Goal: Transaction & Acquisition: Purchase product/service

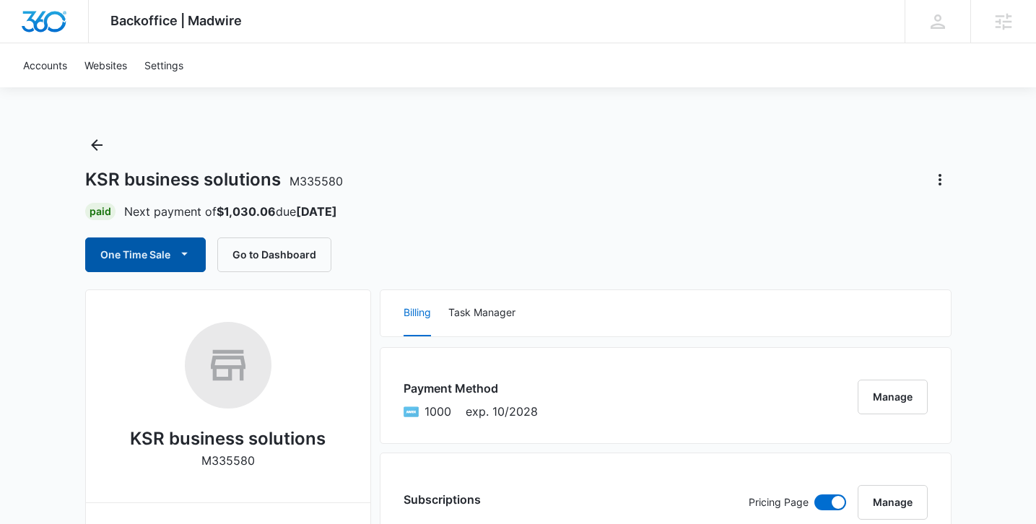
click at [186, 253] on icon "button" at bounding box center [184, 253] width 15 height 15
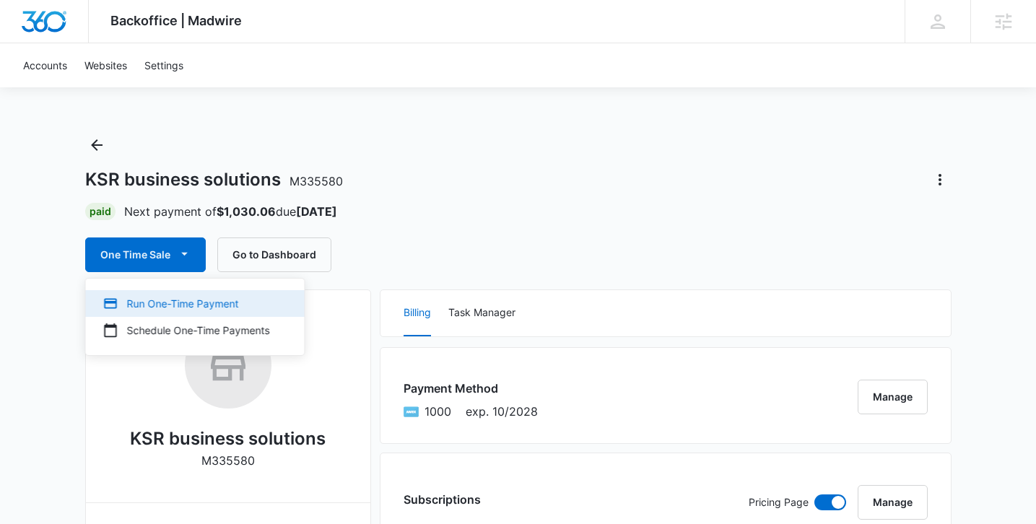
click at [178, 310] on div "Run One-Time Payment" at bounding box center [186, 303] width 167 height 15
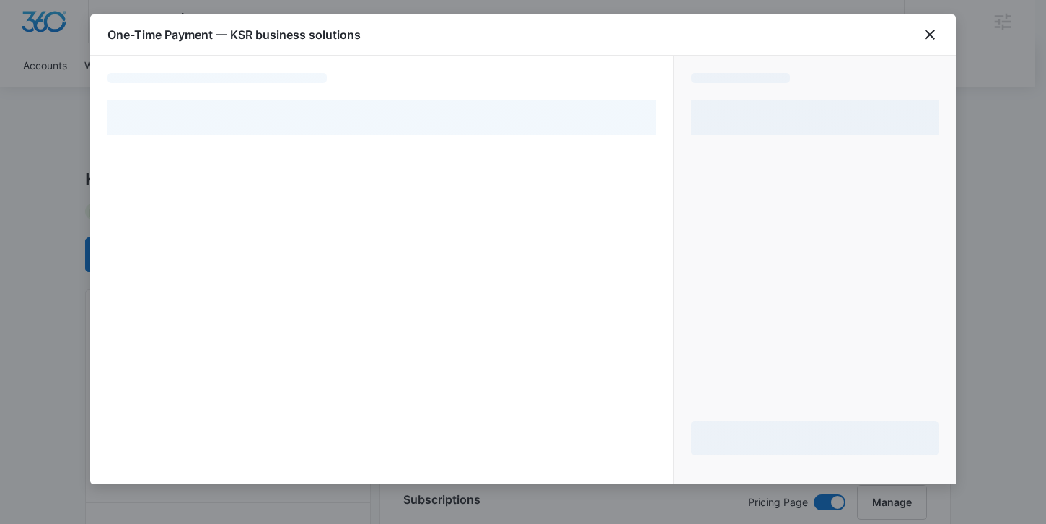
select select "pm_1RsT02A4n8RTgNjUQnUYHcYw"
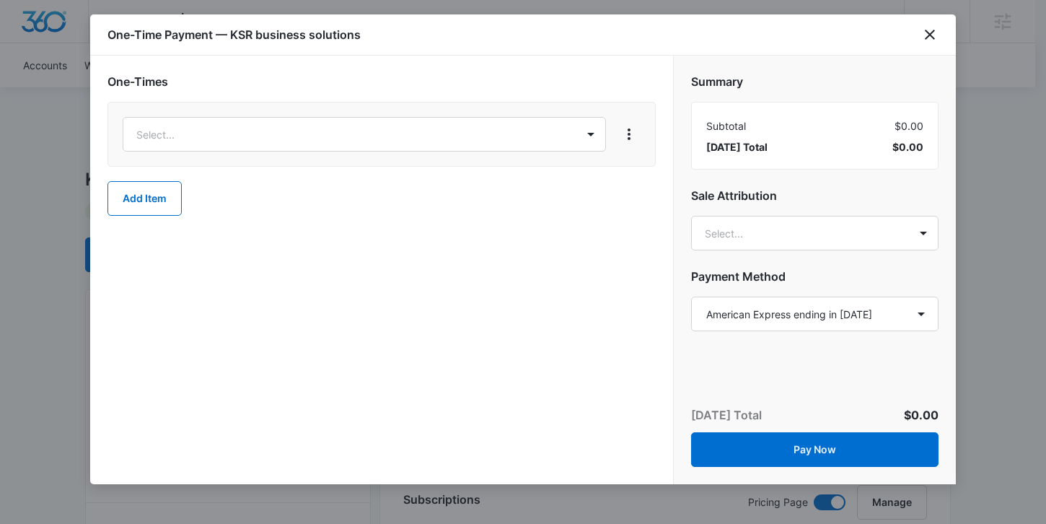
click at [487, 153] on div "Select..." at bounding box center [382, 134] width 548 height 65
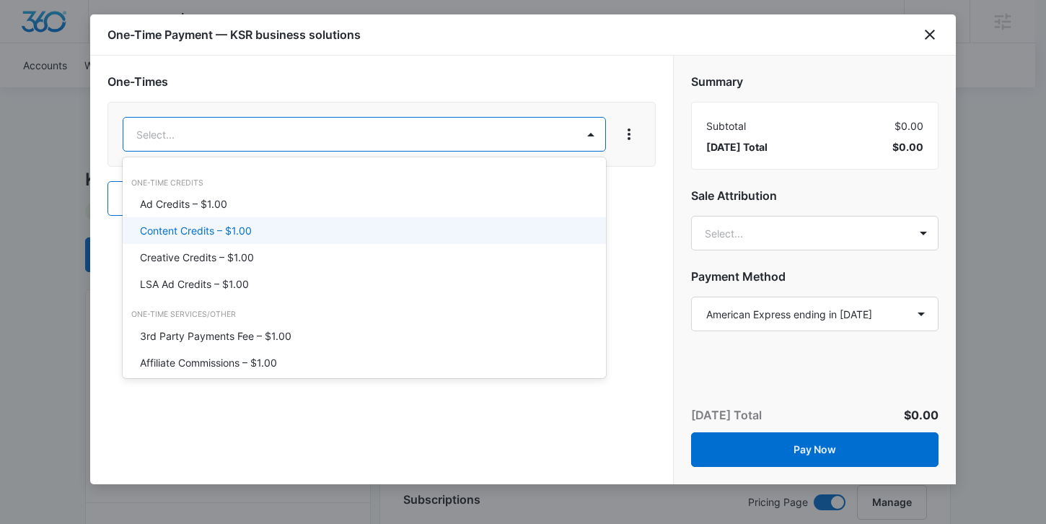
click at [276, 220] on div "Content Credits – $1.00" at bounding box center [364, 230] width 483 height 27
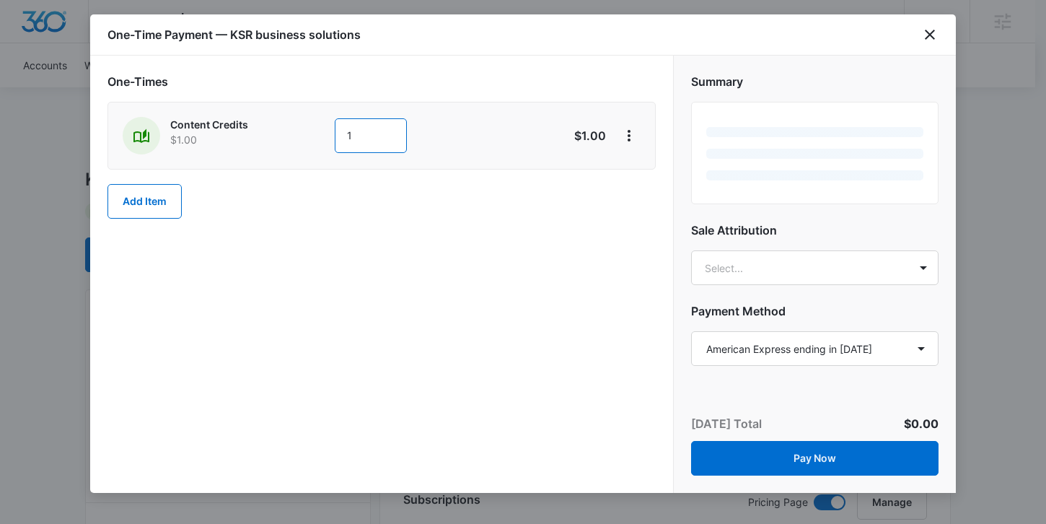
click at [358, 141] on input "1" at bounding box center [371, 135] width 72 height 35
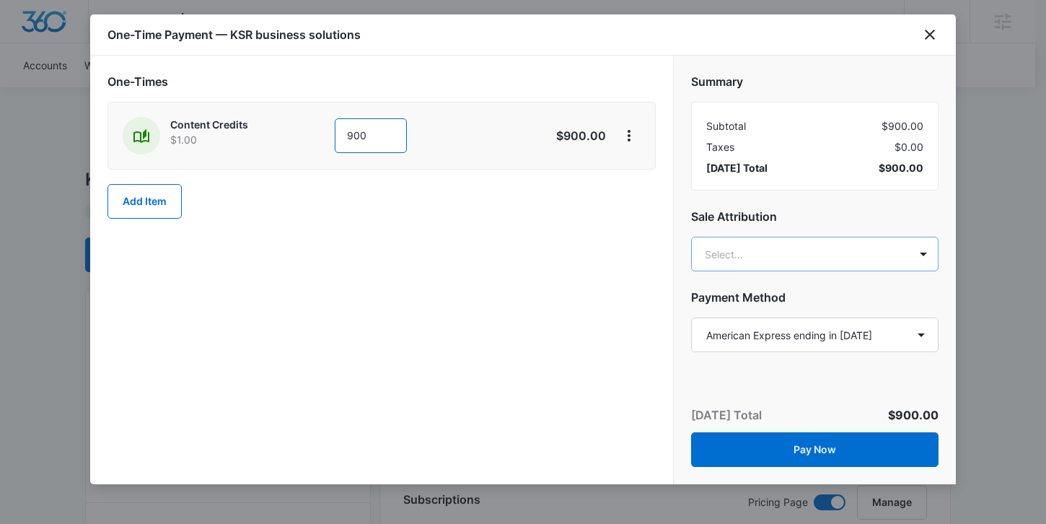
type input "900"
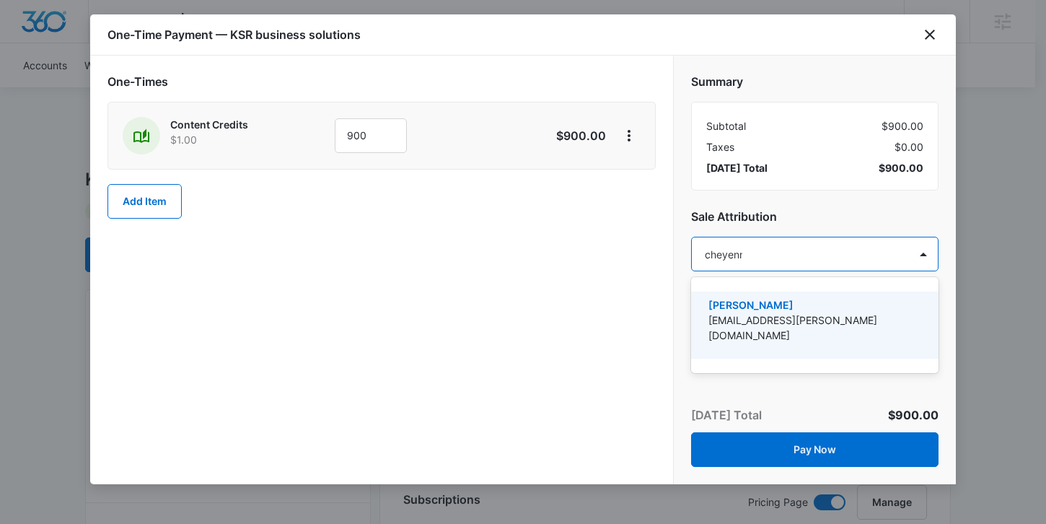
type input "cheyenne"
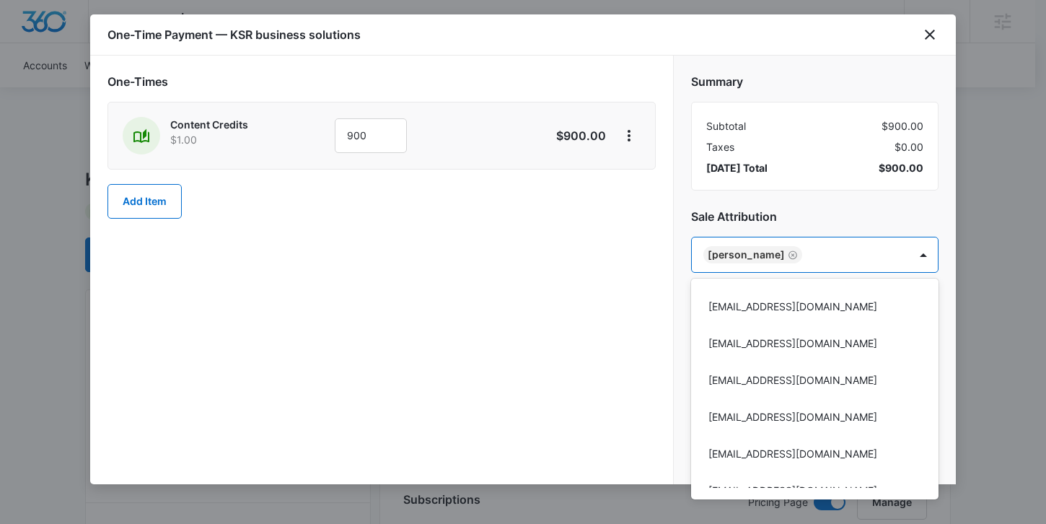
click at [639, 284] on div at bounding box center [523, 262] width 1046 height 524
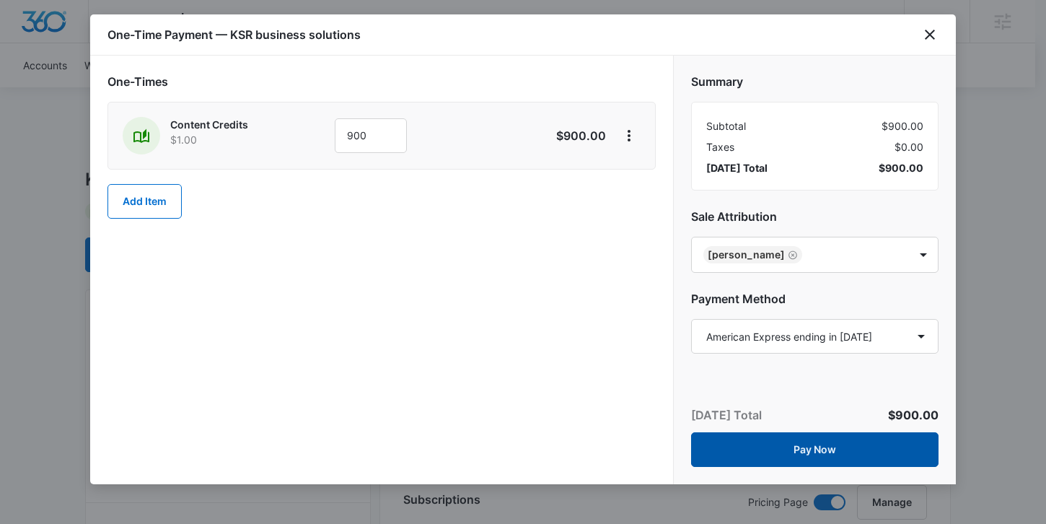
click at [736, 447] on button "Pay Now" at bounding box center [815, 449] width 248 height 35
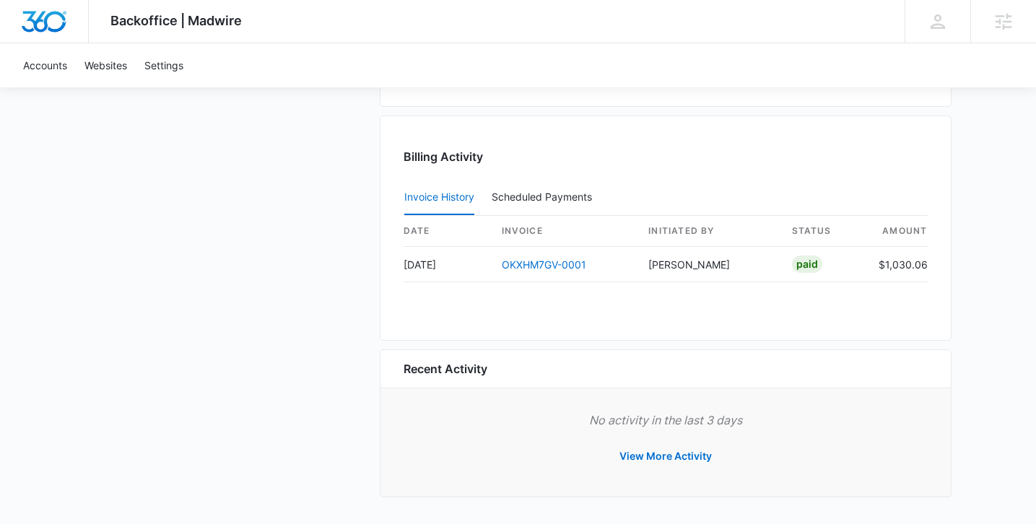
scroll to position [1313, 0]
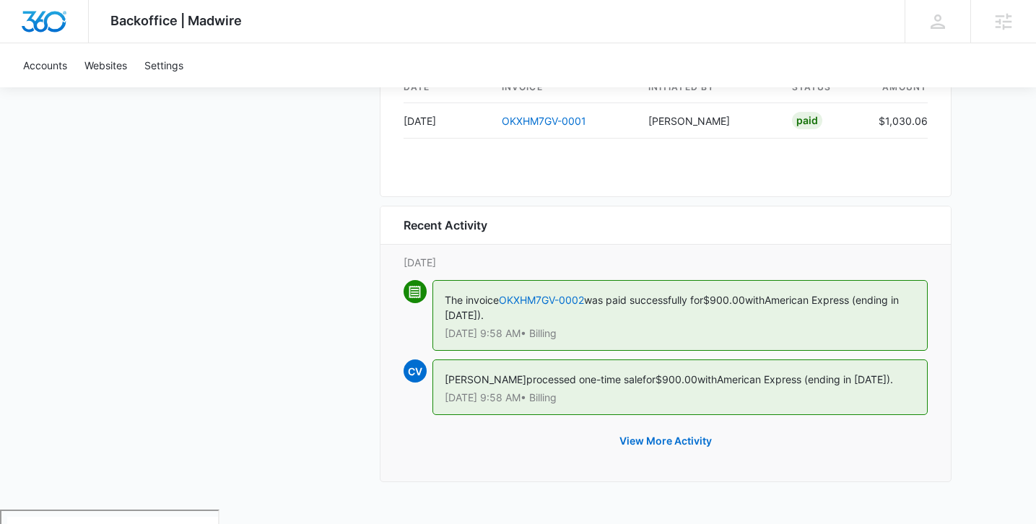
scroll to position [1466, 0]
click at [546, 298] on link "OKXHM7GV-0002" at bounding box center [541, 300] width 85 height 12
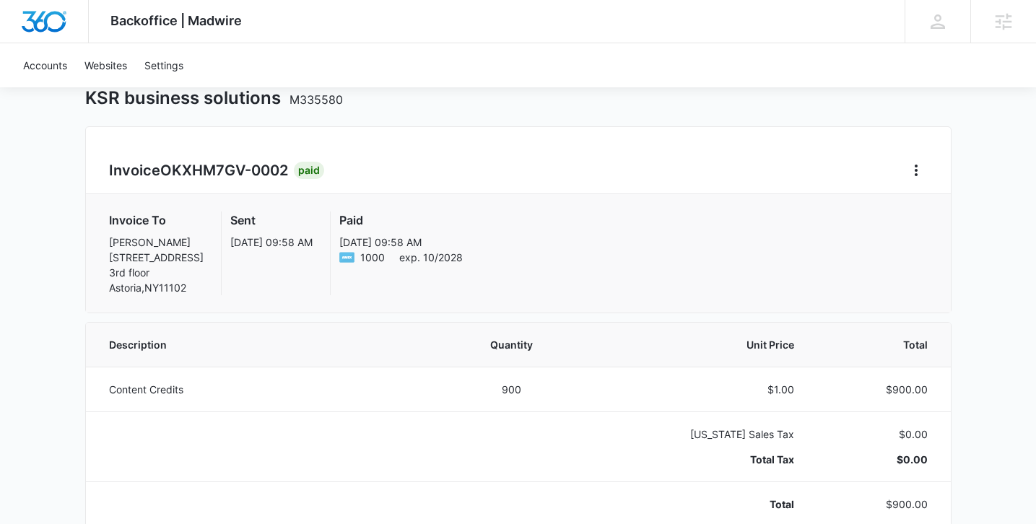
scroll to position [72, 0]
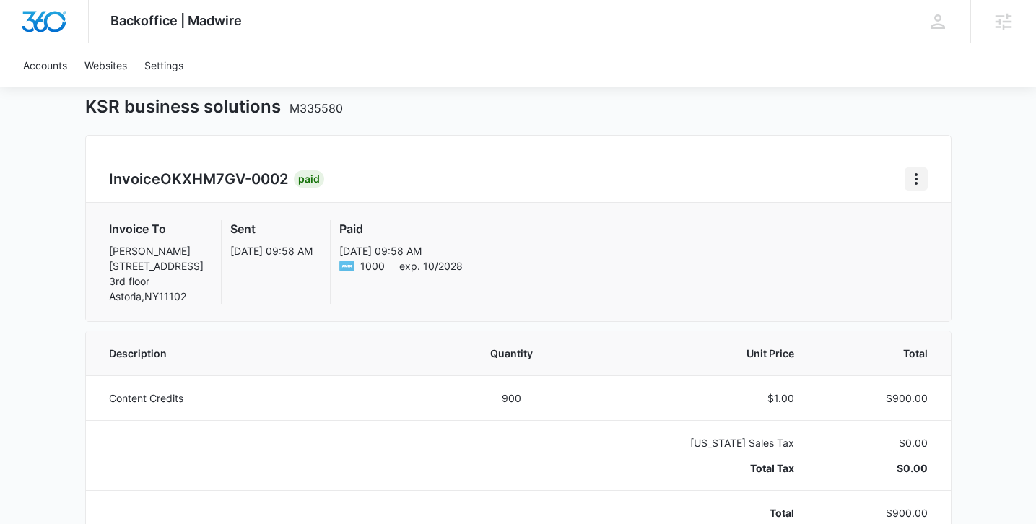
click at [906, 188] on button "Home" at bounding box center [915, 178] width 23 height 23
click at [892, 216] on link "Download Invoice" at bounding box center [850, 219] width 84 height 12
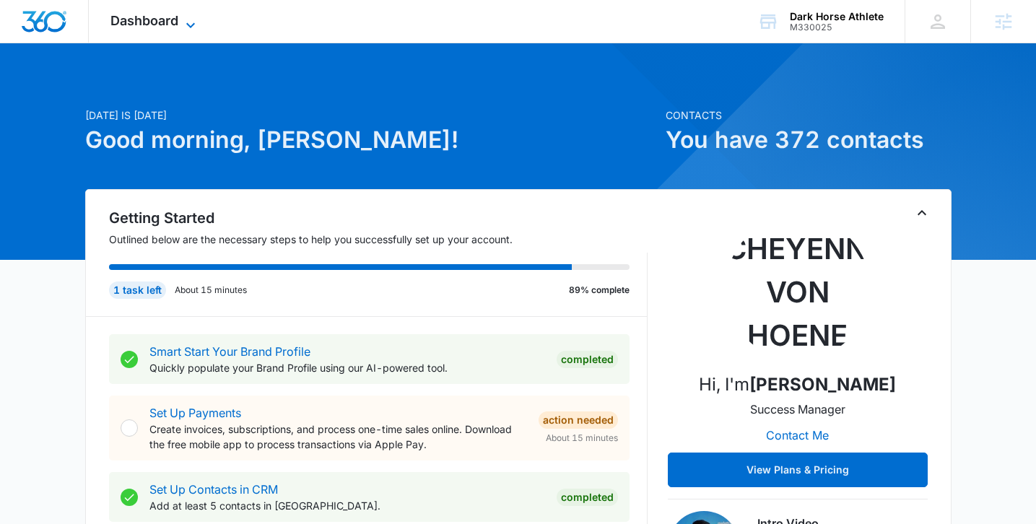
click at [183, 23] on icon at bounding box center [190, 25] width 17 height 17
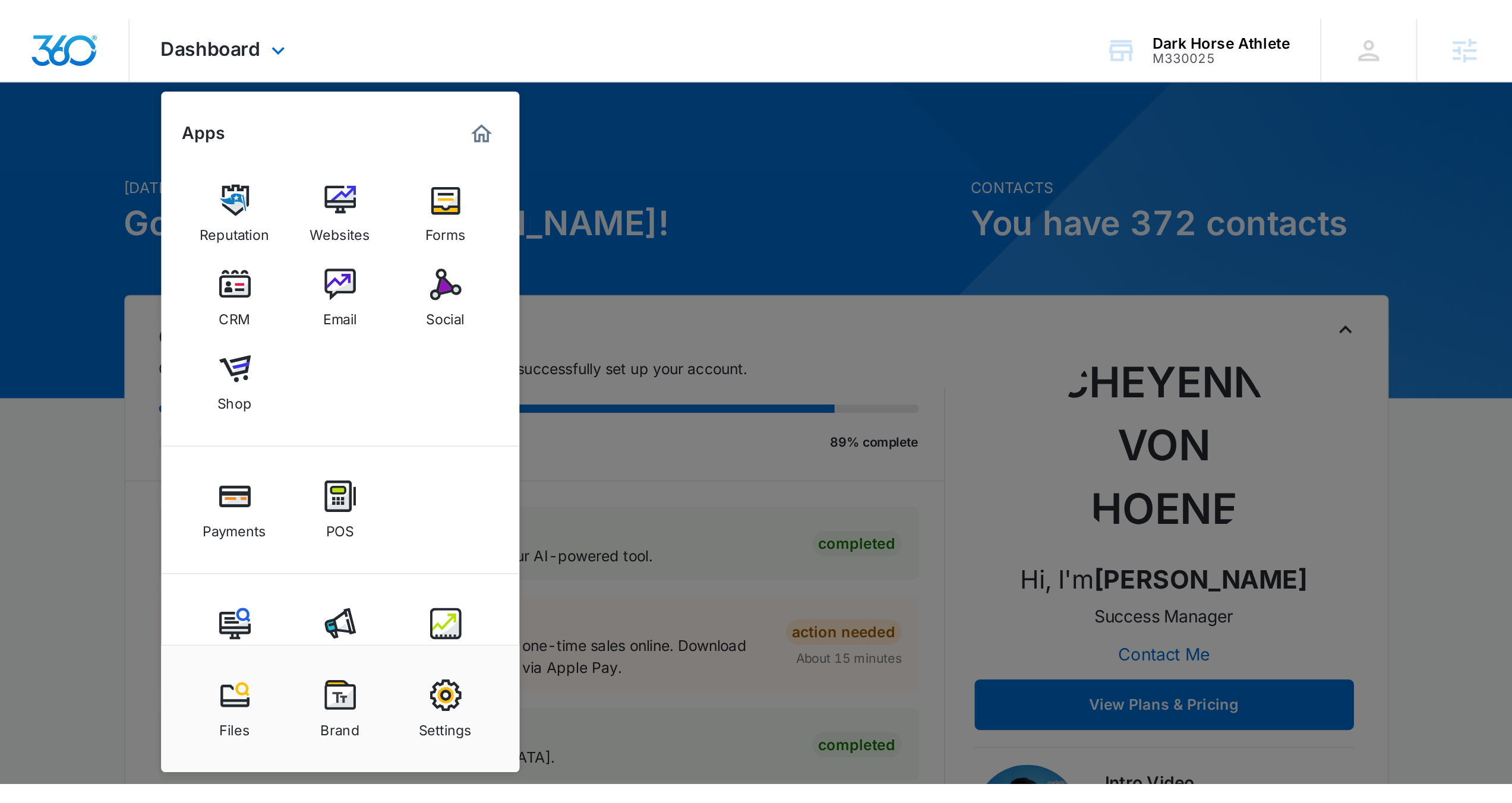
scroll to position [32, 0]
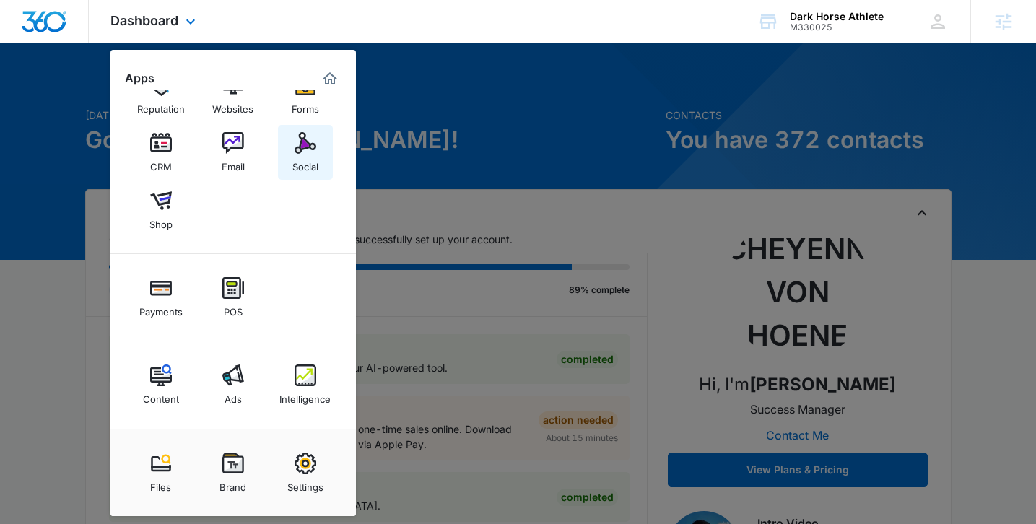
click at [310, 172] on div "Social" at bounding box center [305, 163] width 26 height 19
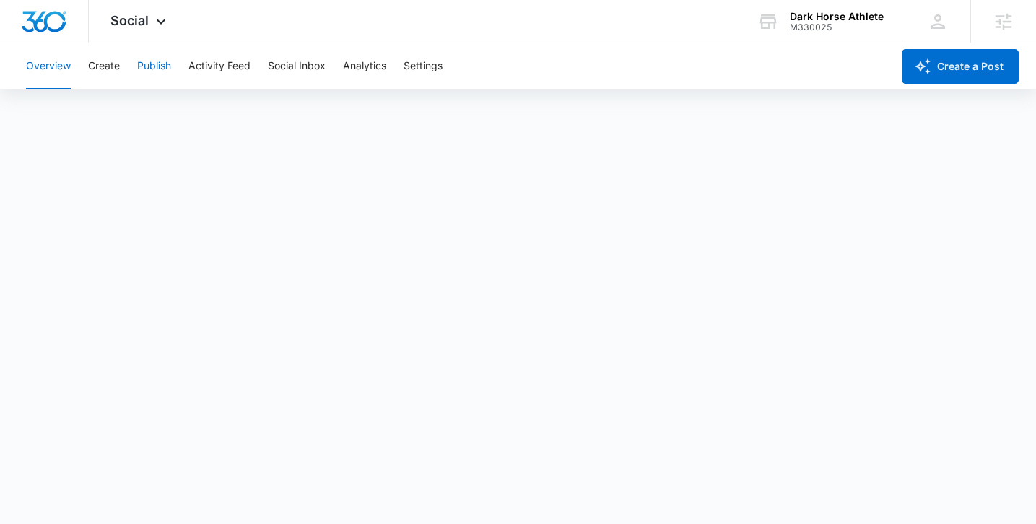
click at [149, 60] on button "Publish" at bounding box center [154, 66] width 34 height 46
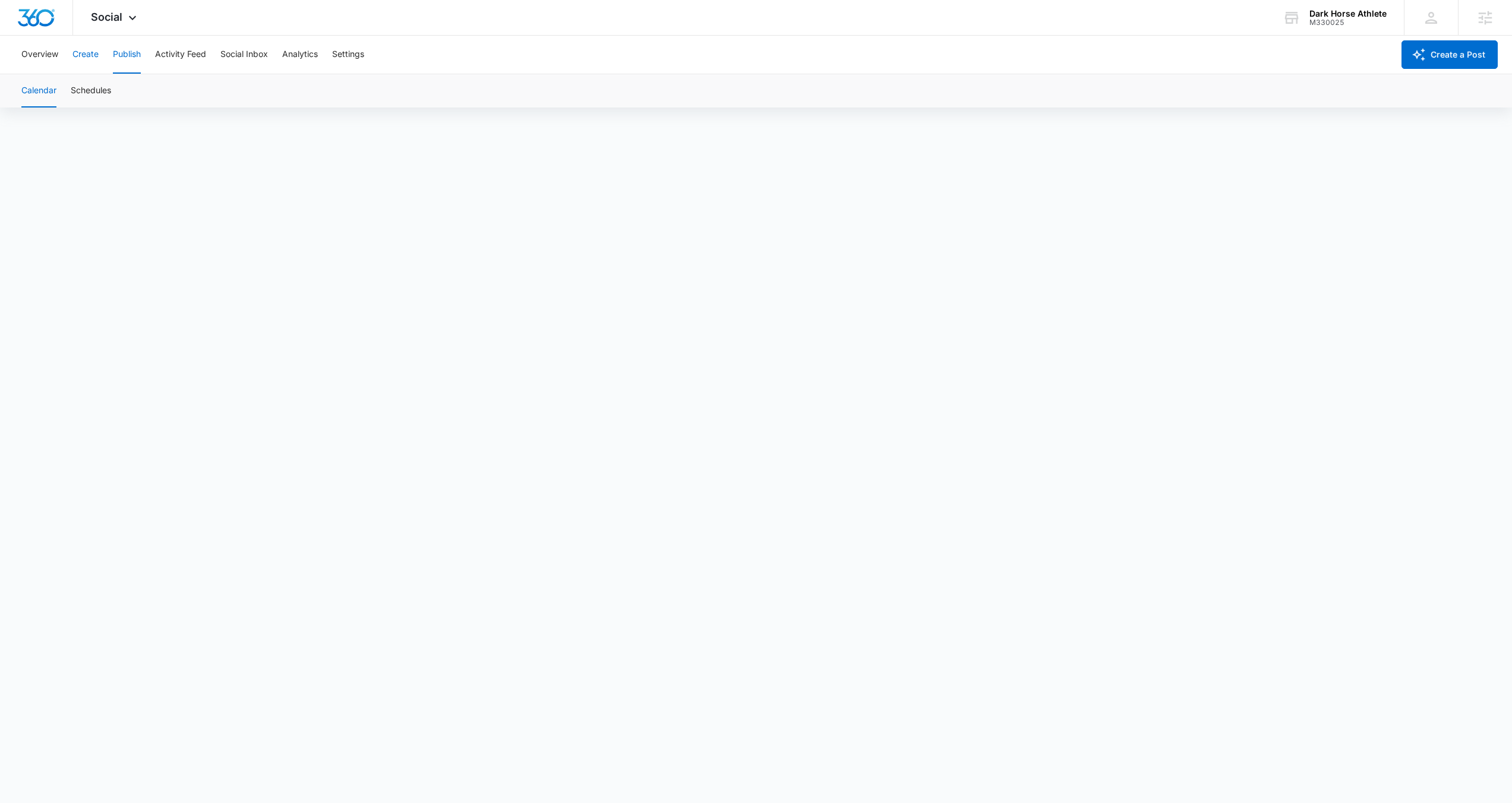
click at [77, 51] on button "Create" at bounding box center [86, 54] width 26 height 38
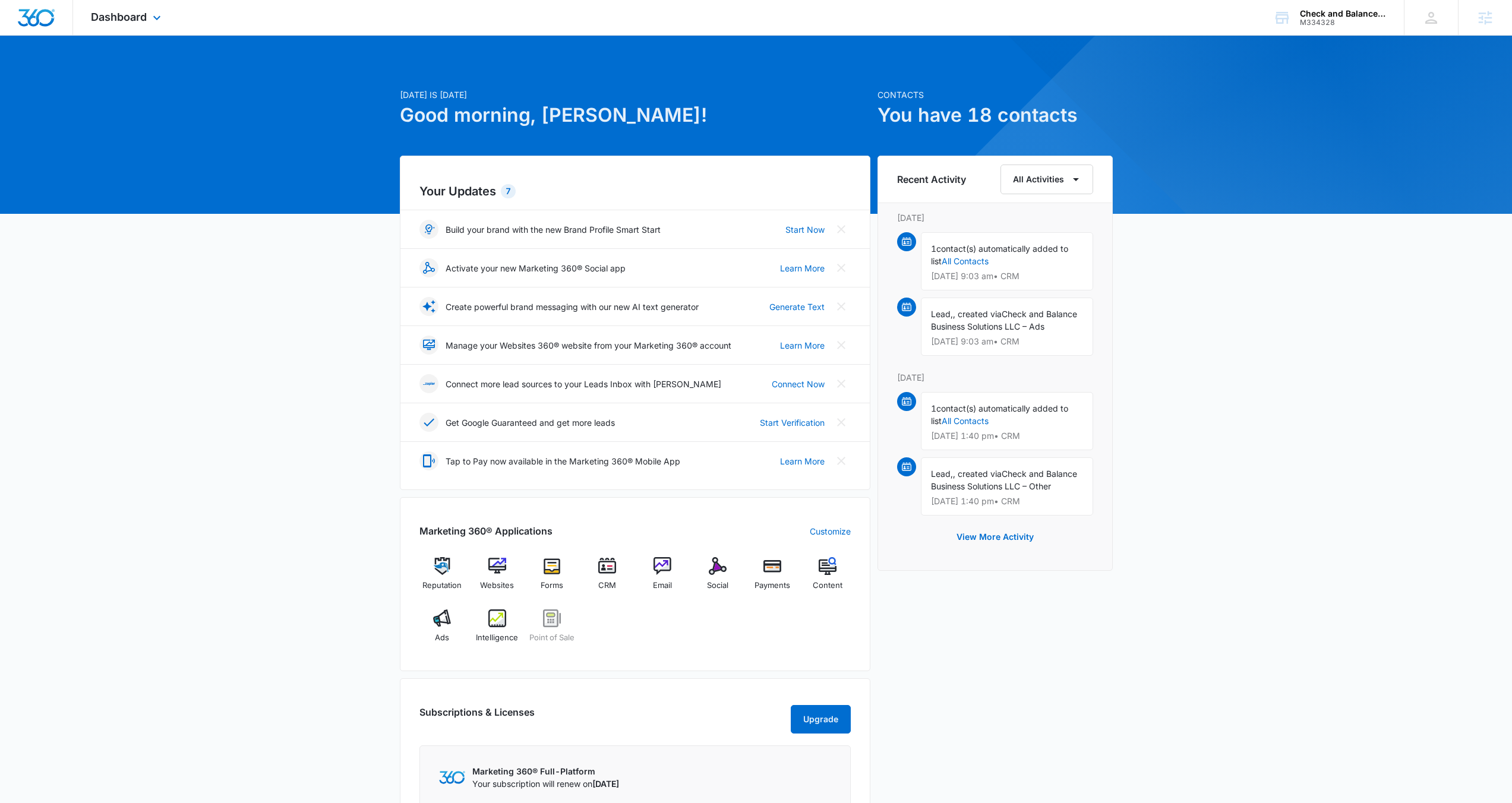
click at [148, 16] on div "Dashboard Apps Reputation Websites Forms CRM Email Social Payments POS Content …" at bounding box center [128, 17] width 109 height 35
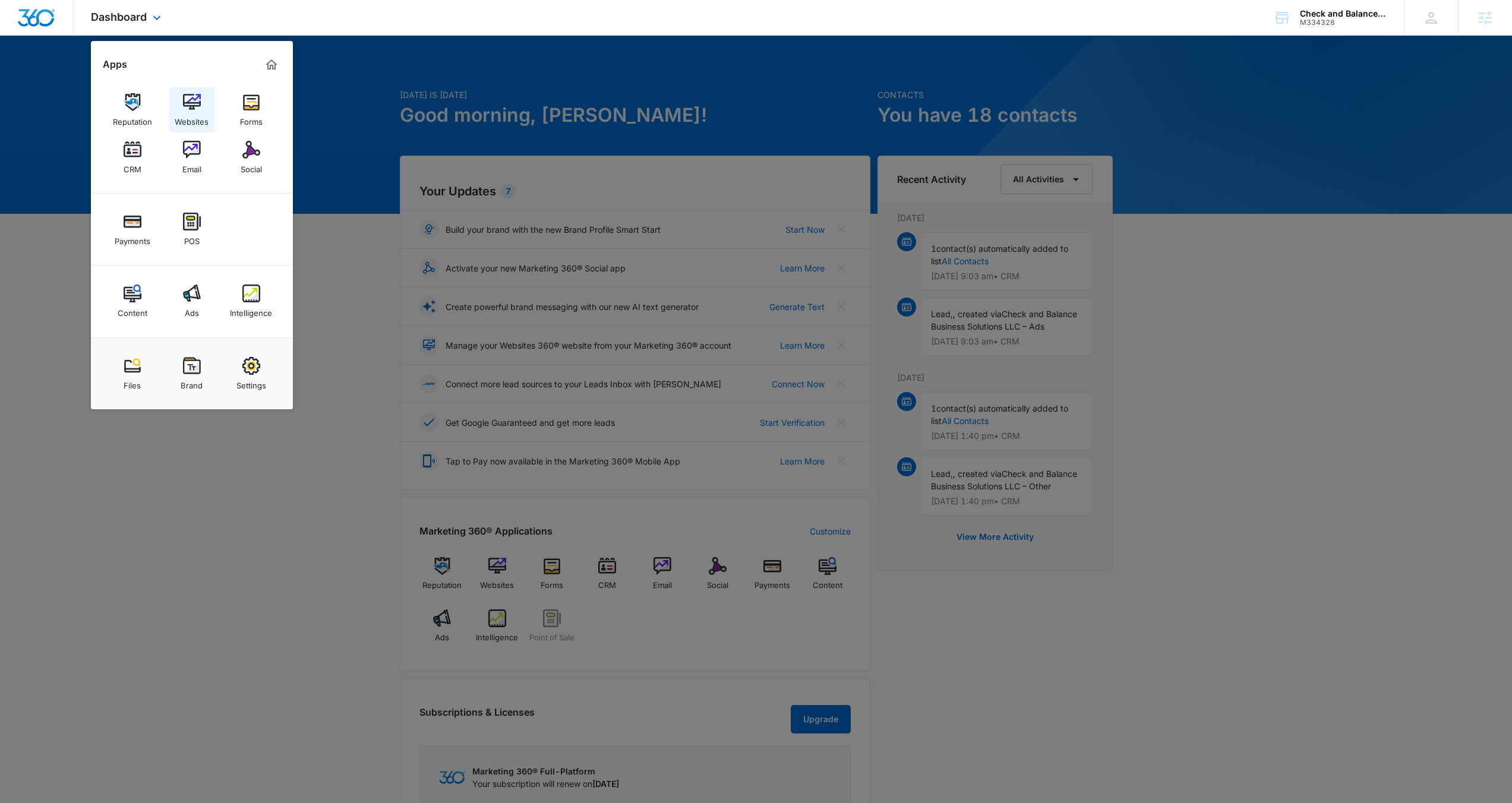
click at [195, 104] on img at bounding box center [192, 102] width 18 height 18
